Goal: Task Accomplishment & Management: Use online tool/utility

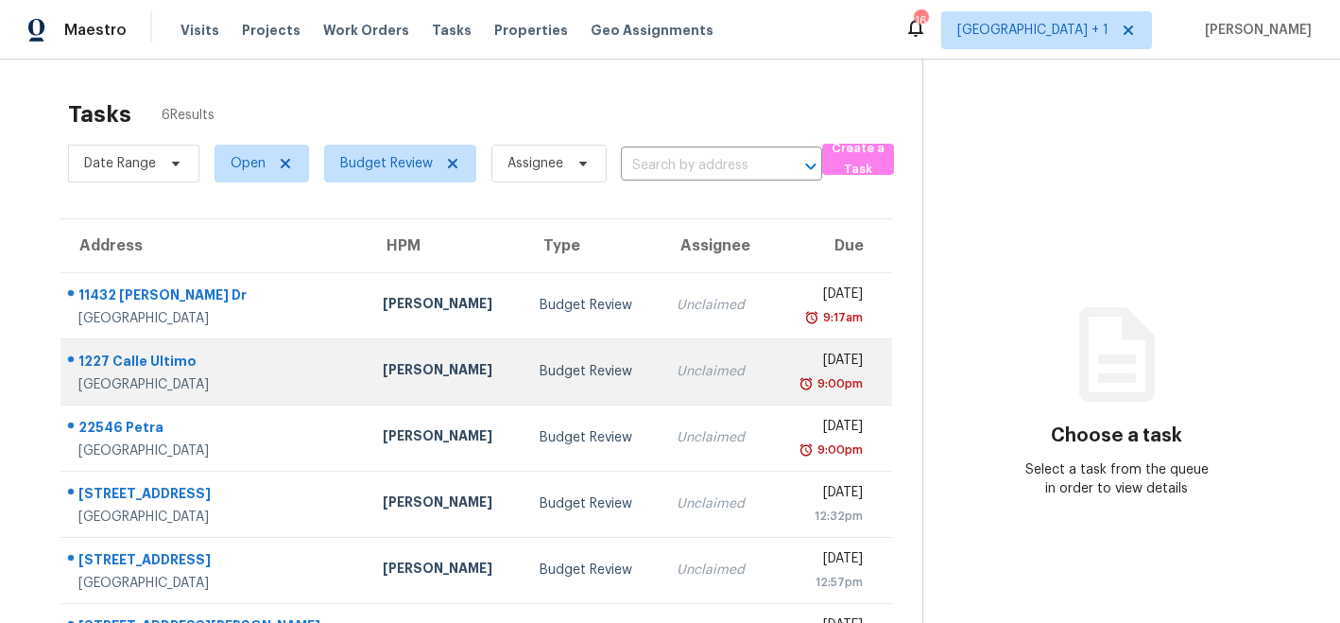
click at [383, 375] on div "Kaden Peterson" at bounding box center [446, 372] width 126 height 24
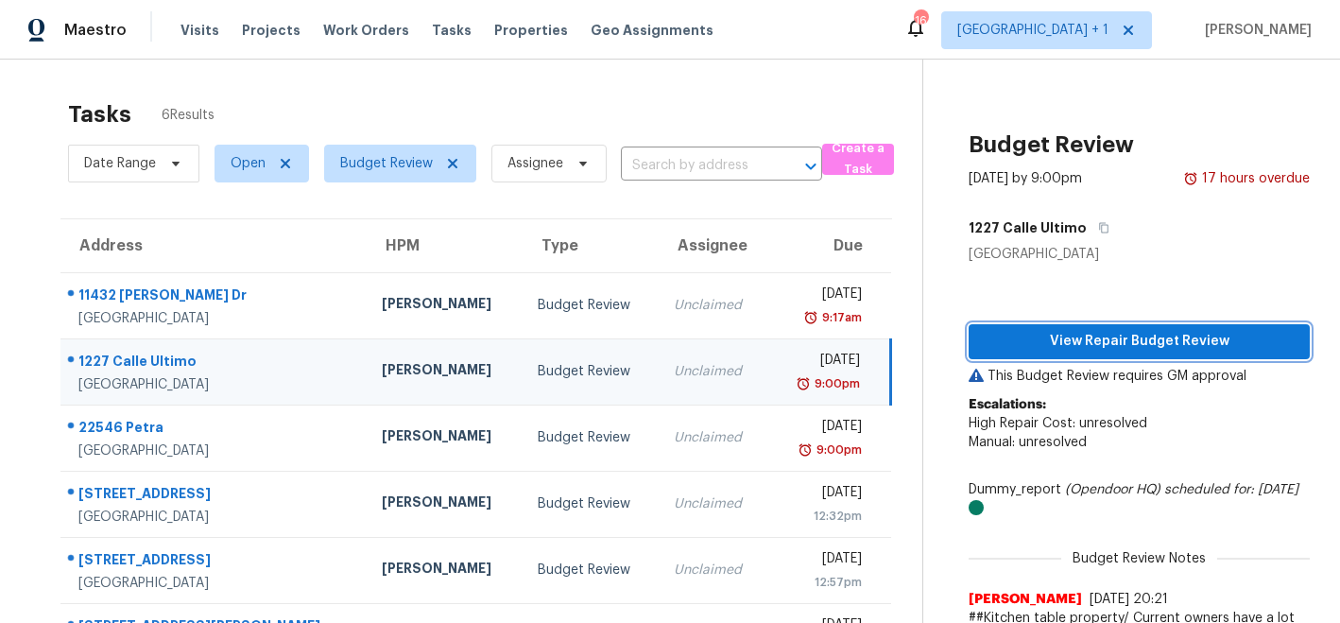
click at [1072, 336] on span "View Repair Budget Review" at bounding box center [1139, 342] width 311 height 24
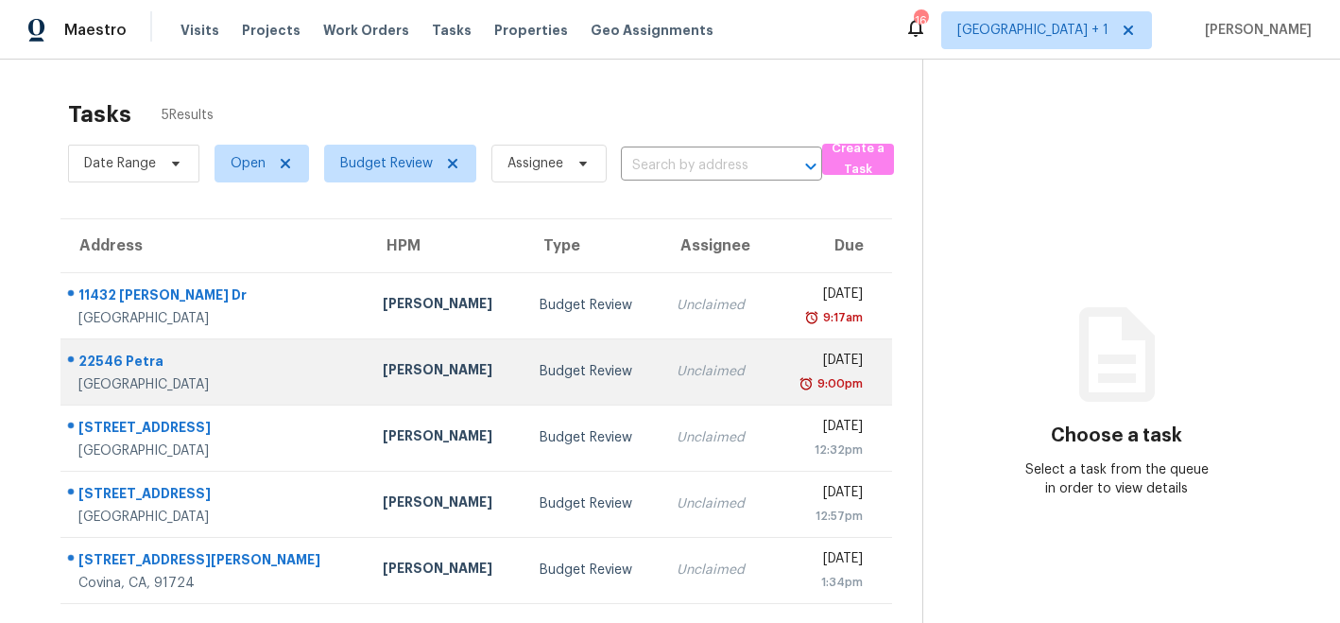
click at [384, 374] on div "[PERSON_NAME]" at bounding box center [446, 372] width 126 height 24
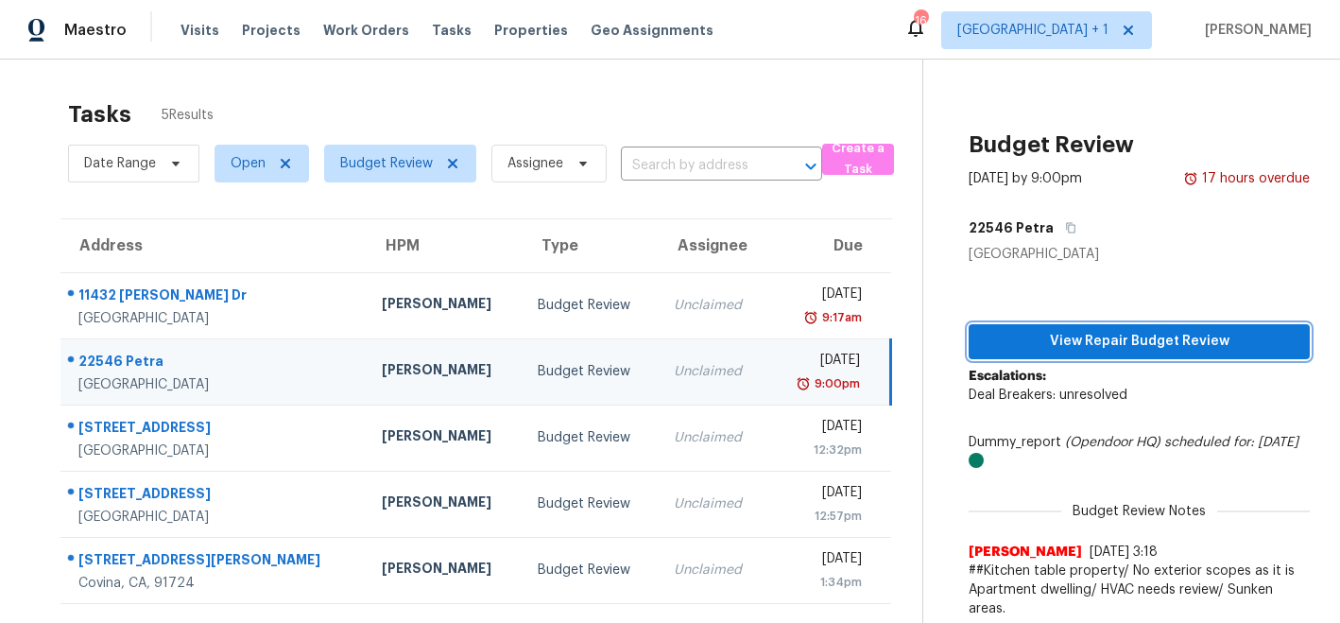
click at [1068, 342] on span "View Repair Budget Review" at bounding box center [1139, 342] width 311 height 24
